Goal: Information Seeking & Learning: Check status

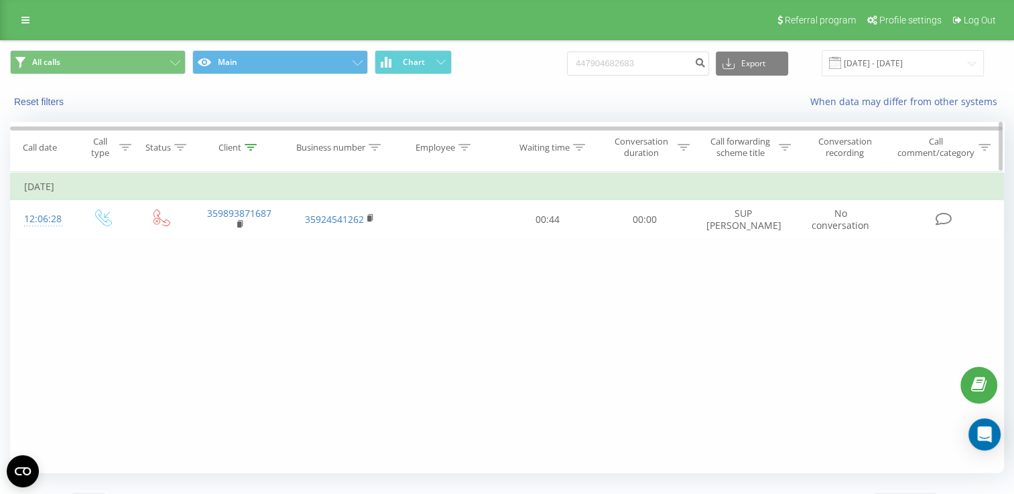
click at [251, 151] on div at bounding box center [251, 147] width 12 height 11
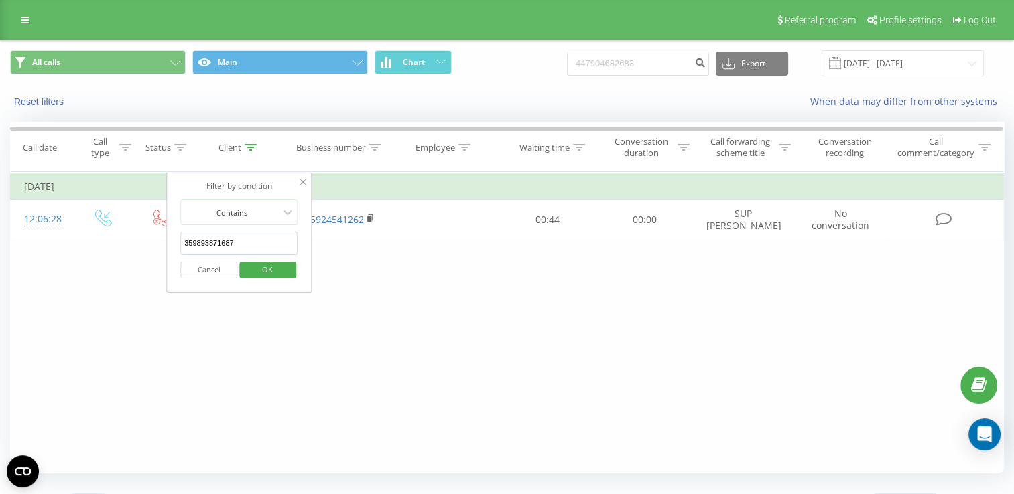
drag, startPoint x: 236, startPoint y: 242, endPoint x: 182, endPoint y: 242, distance: 53.6
click at [182, 242] on input "359893871687" at bounding box center [239, 243] width 118 height 23
click at [252, 267] on span "OK" at bounding box center [268, 269] width 38 height 21
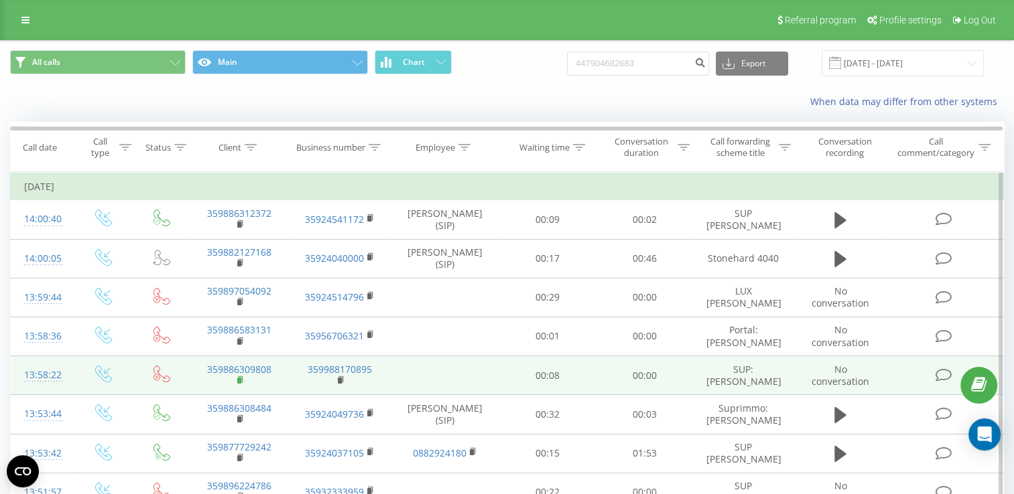
click at [241, 384] on rect at bounding box center [239, 381] width 4 height 6
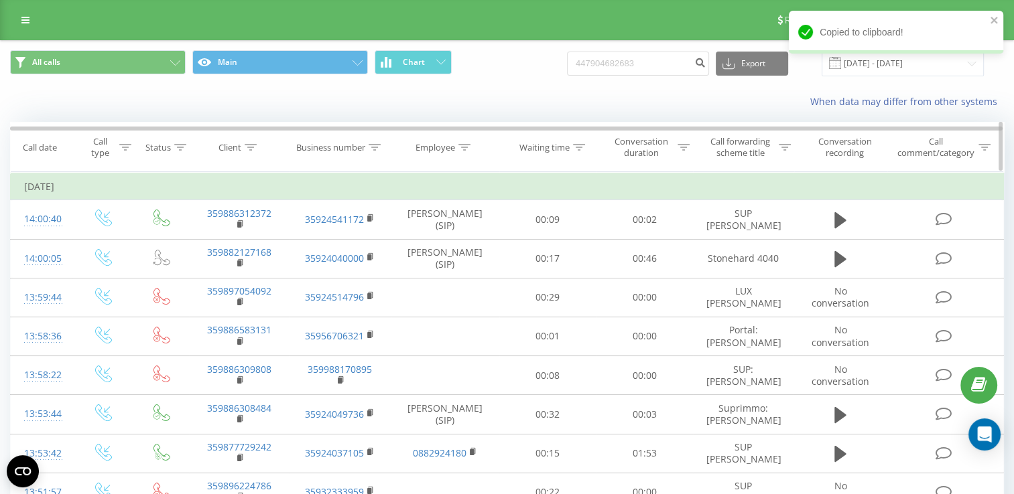
click at [247, 148] on icon at bounding box center [251, 147] width 12 height 7
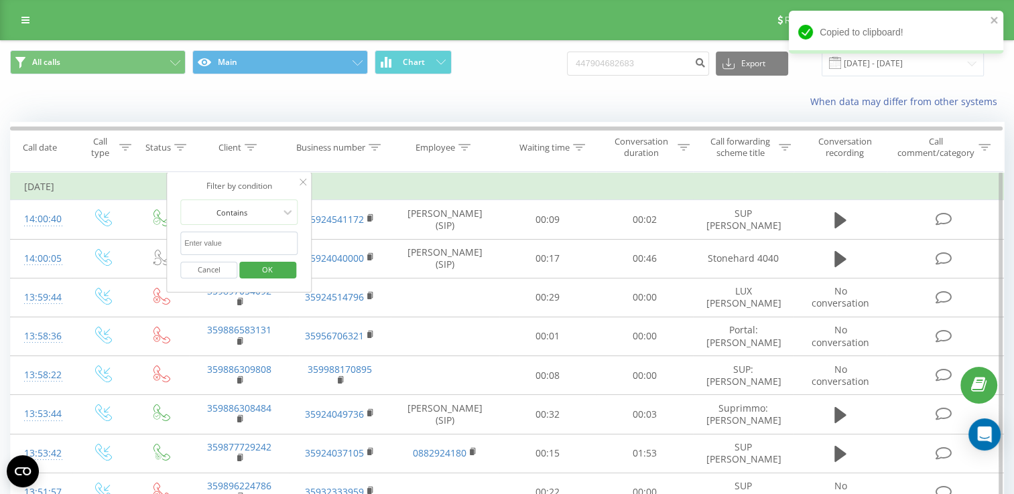
paste input "359886309808"
type input "359886309808"
click at [279, 267] on span "OK" at bounding box center [268, 269] width 38 height 21
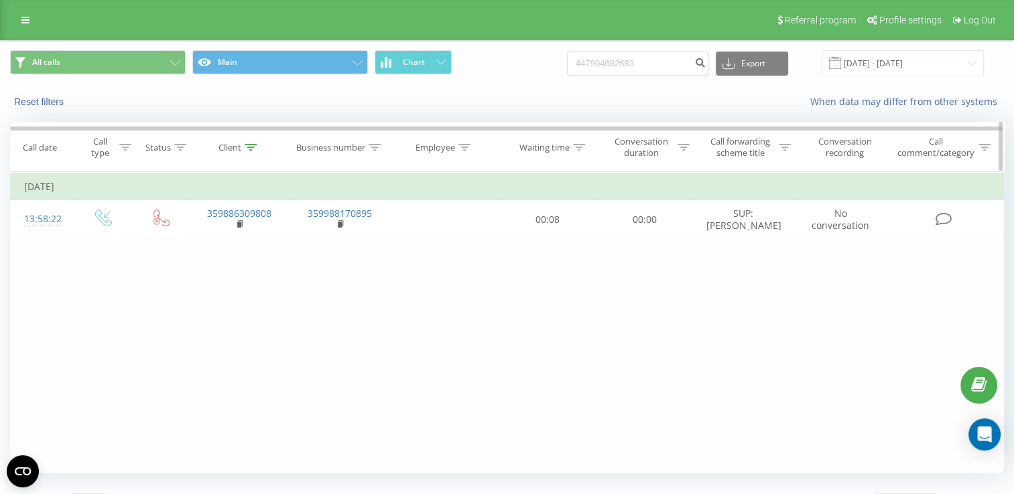
click at [249, 147] on icon at bounding box center [251, 147] width 12 height 7
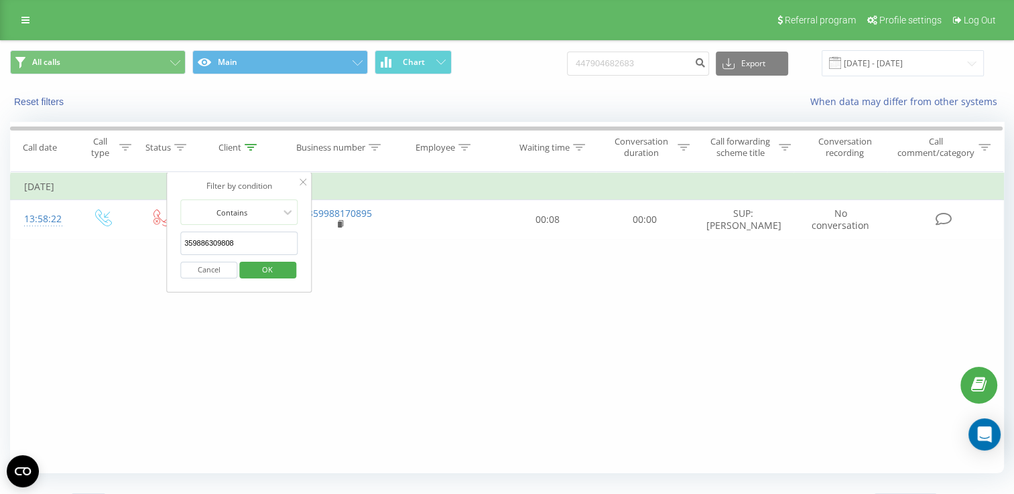
drag, startPoint x: 247, startPoint y: 247, endPoint x: 182, endPoint y: 247, distance: 64.3
click at [182, 247] on input "359886309808" at bounding box center [239, 243] width 118 height 23
click at [255, 277] on span "OK" at bounding box center [268, 269] width 38 height 21
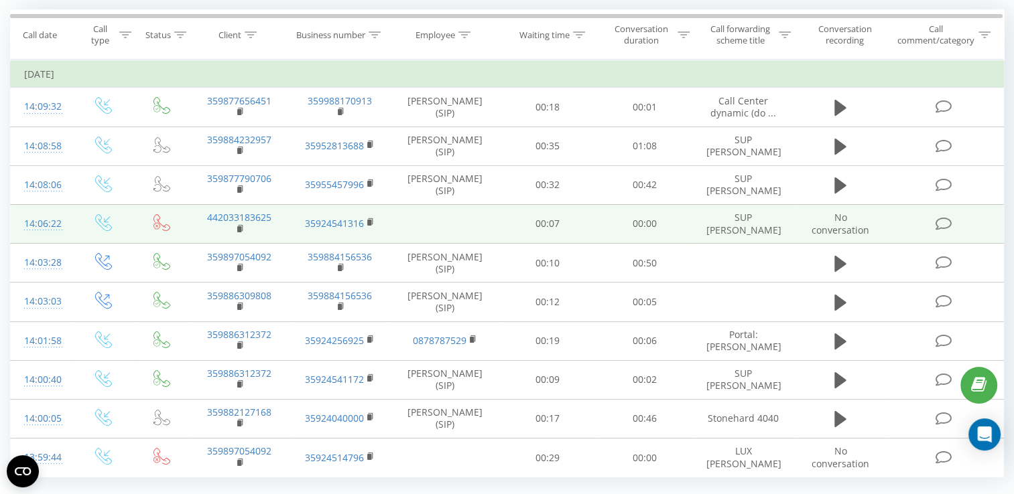
scroll to position [134, 0]
